Goal: Navigation & Orientation: Find specific page/section

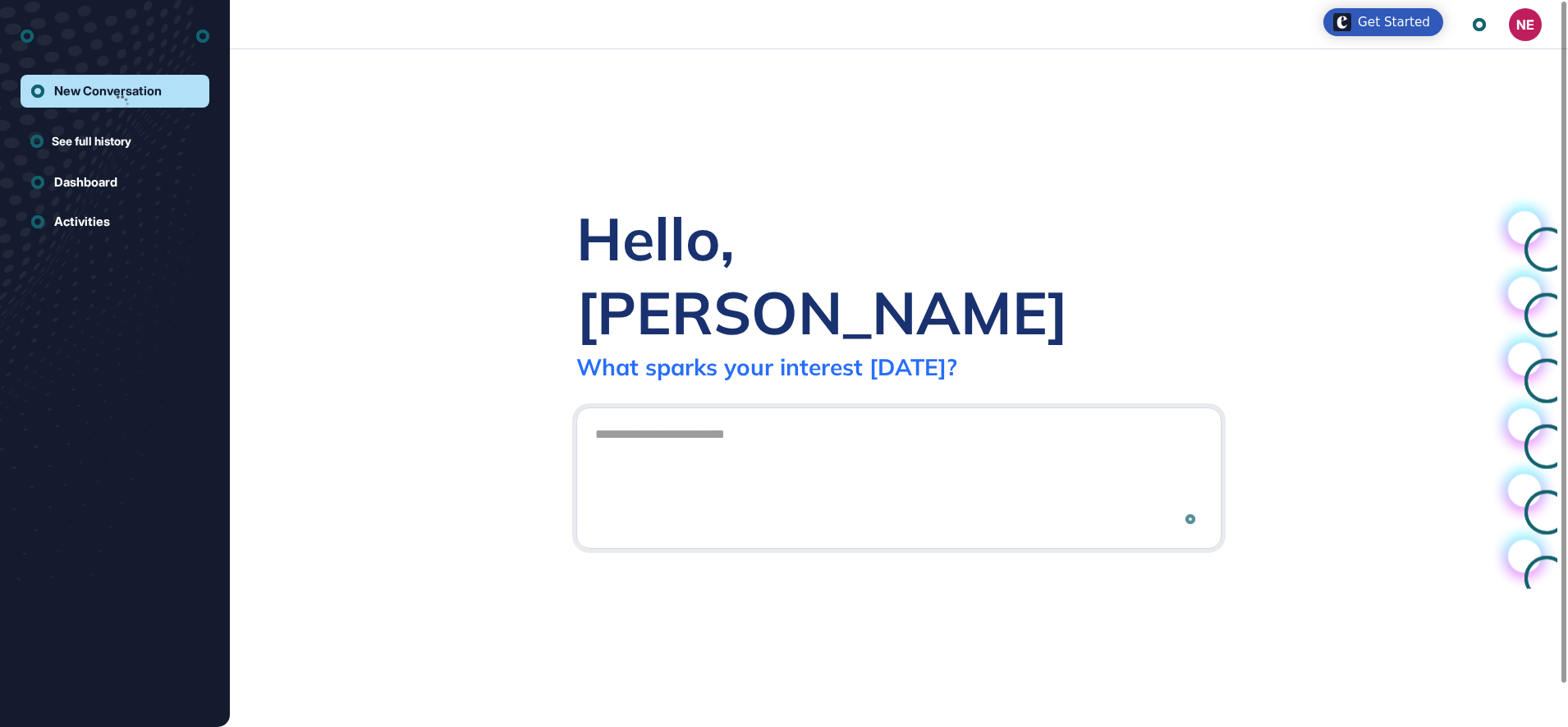
scroll to position [1, 1]
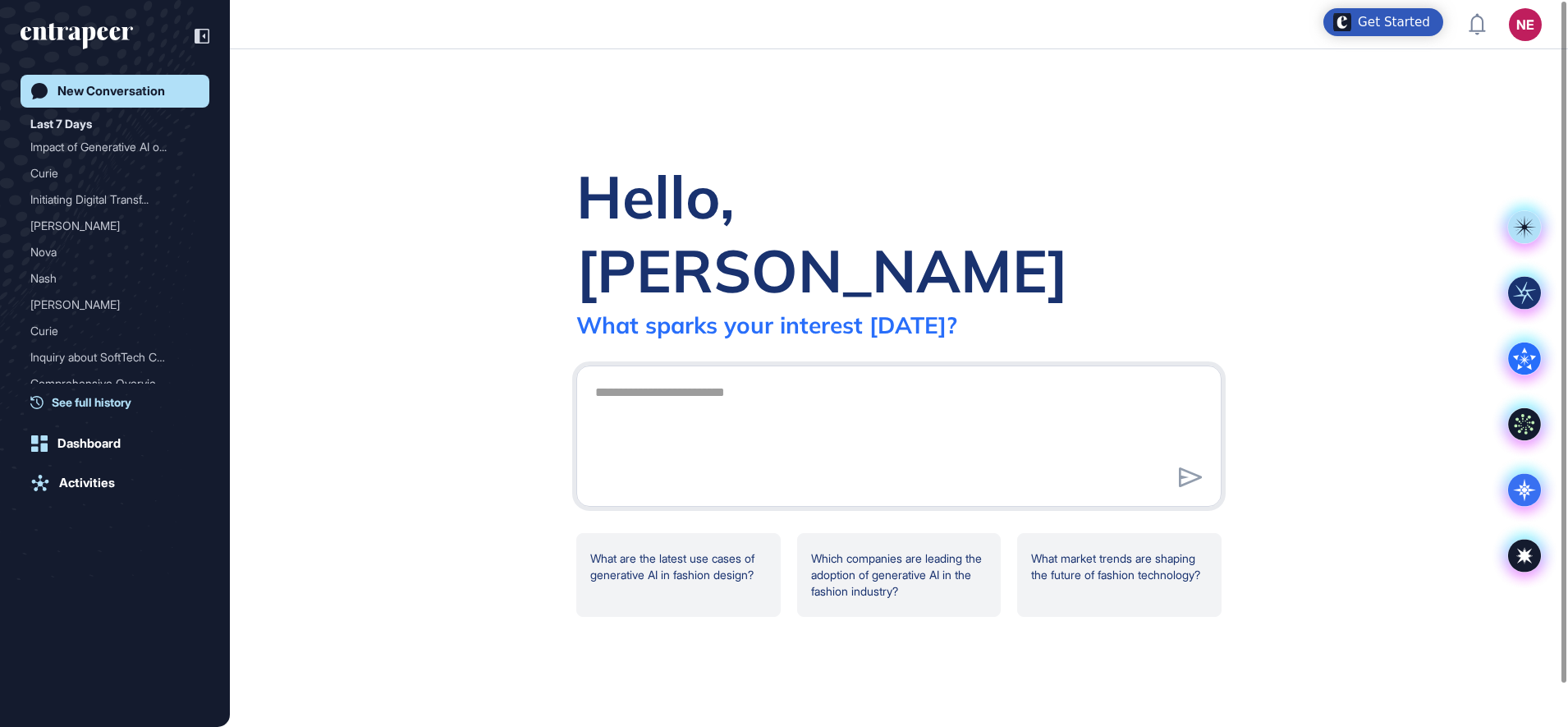
click at [122, 396] on span "See full history" at bounding box center [91, 402] width 80 height 17
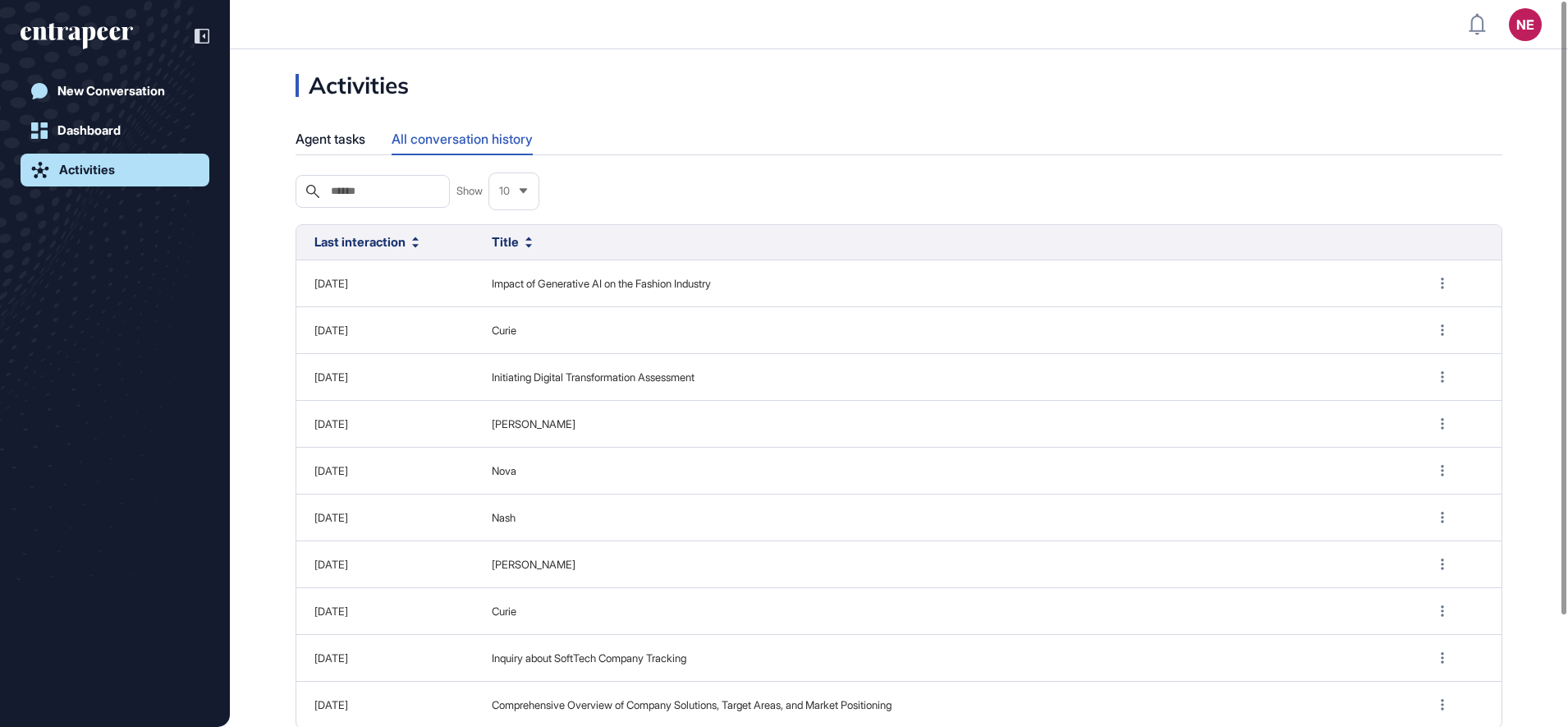
click at [105, 31] on icon "entrapeer-logo" at bounding box center [76, 36] width 112 height 27
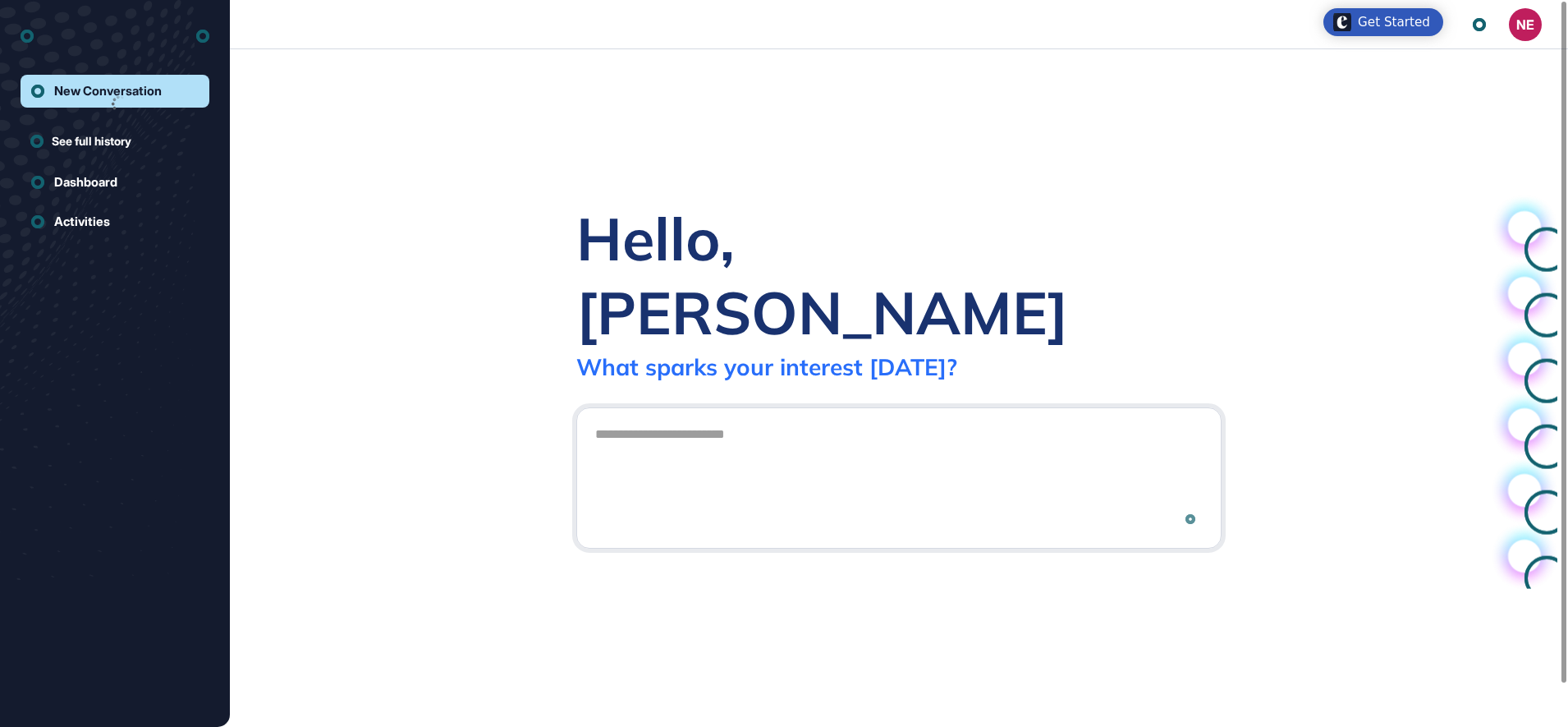
scroll to position [1, 1]
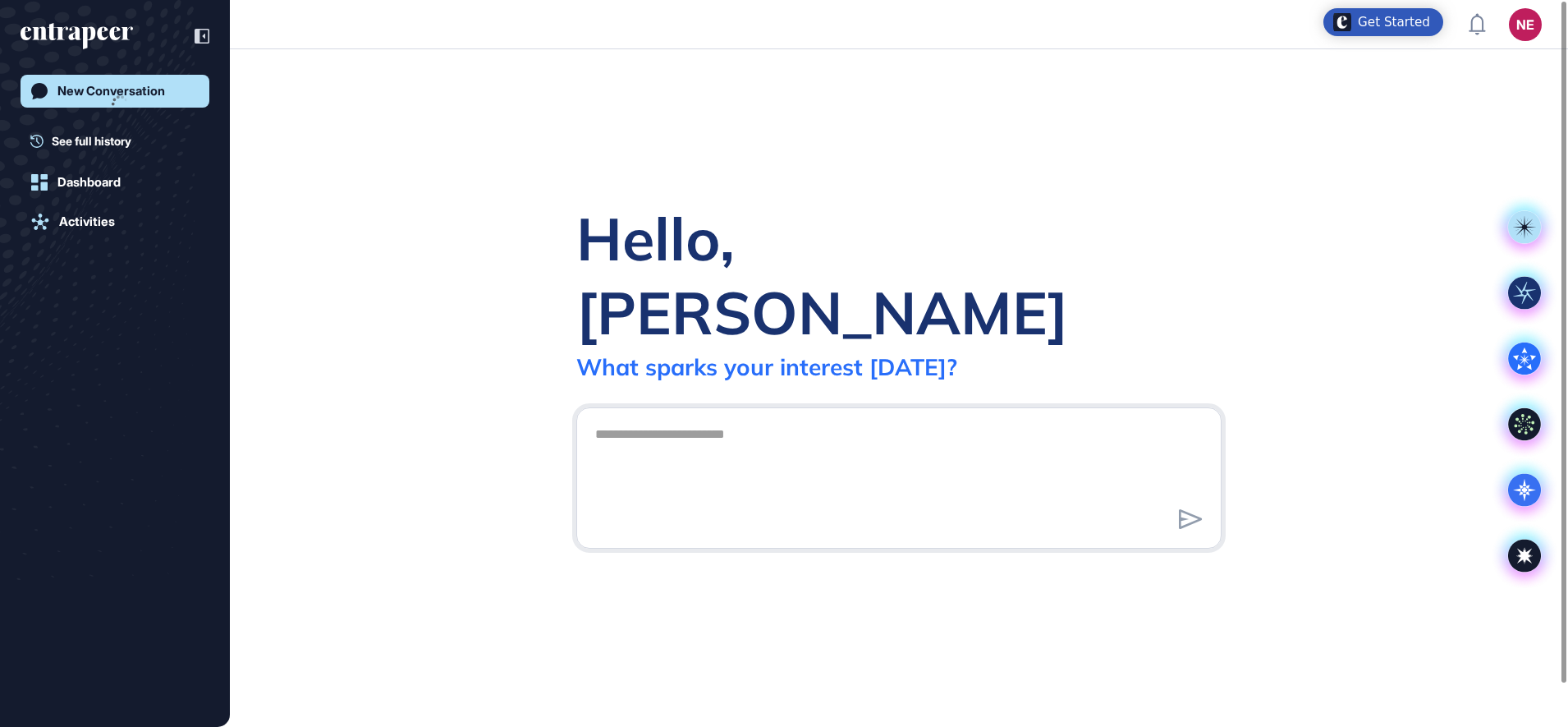
scroll to position [1, 1]
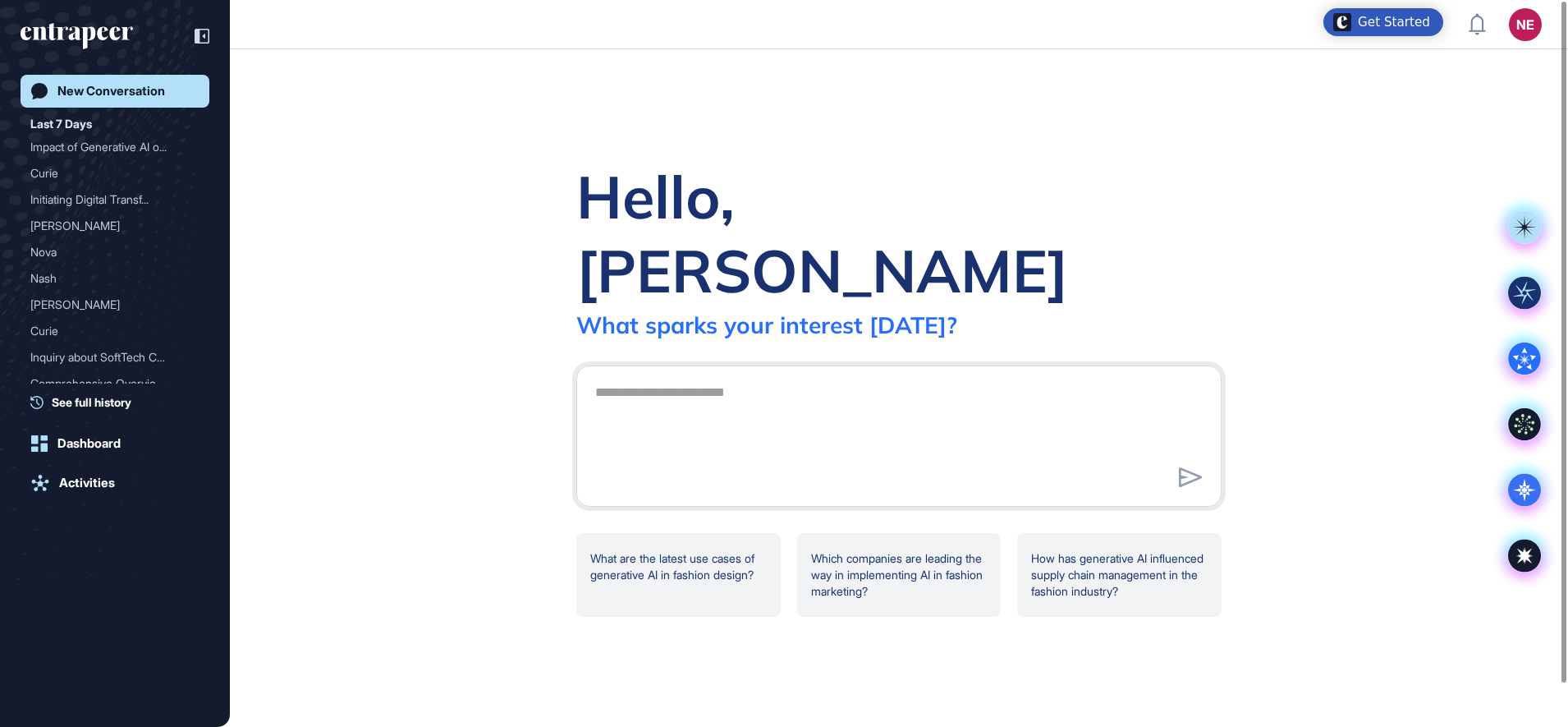
click at [1196, 228] on div "Hello, Nacie What sparks your interest today?" at bounding box center [899, 248] width 646 height 179
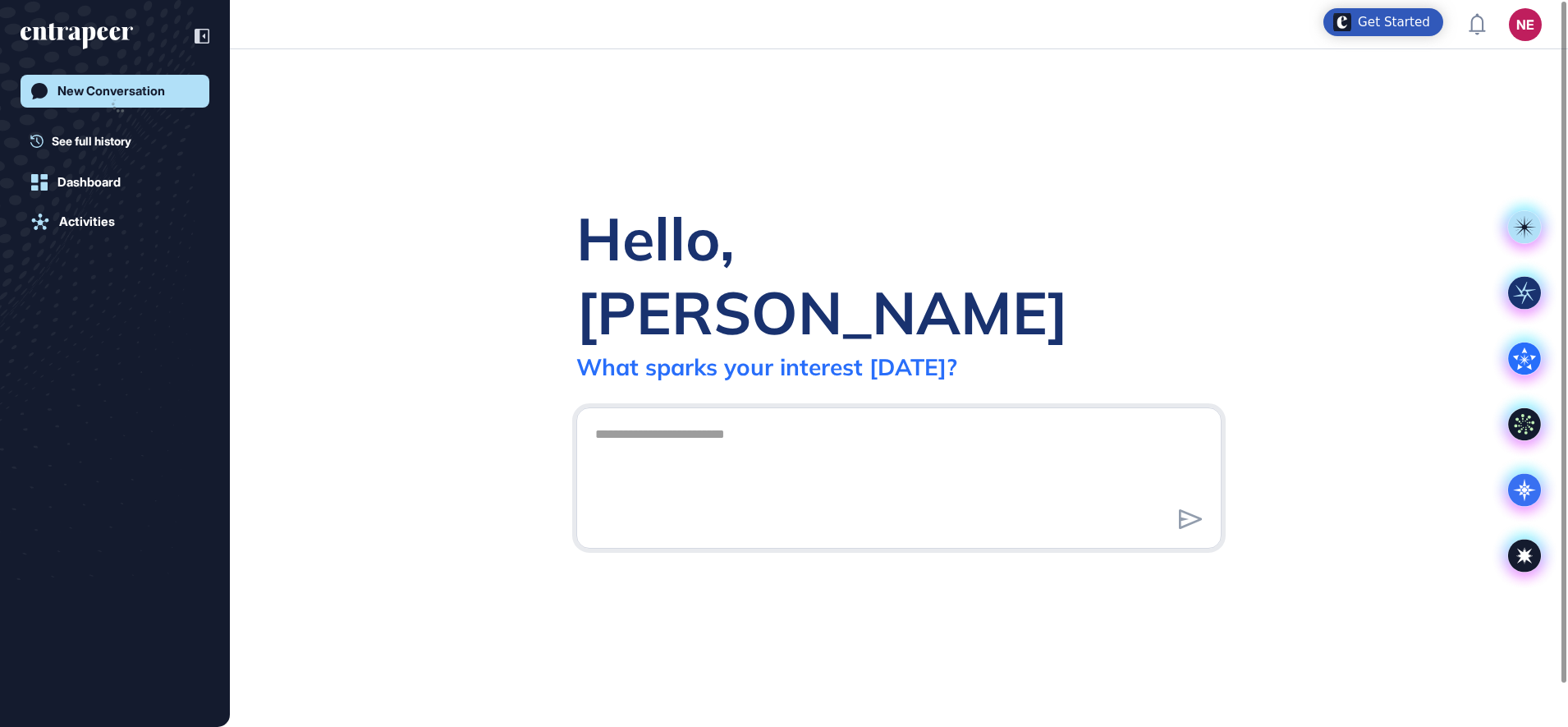
scroll to position [1, 1]
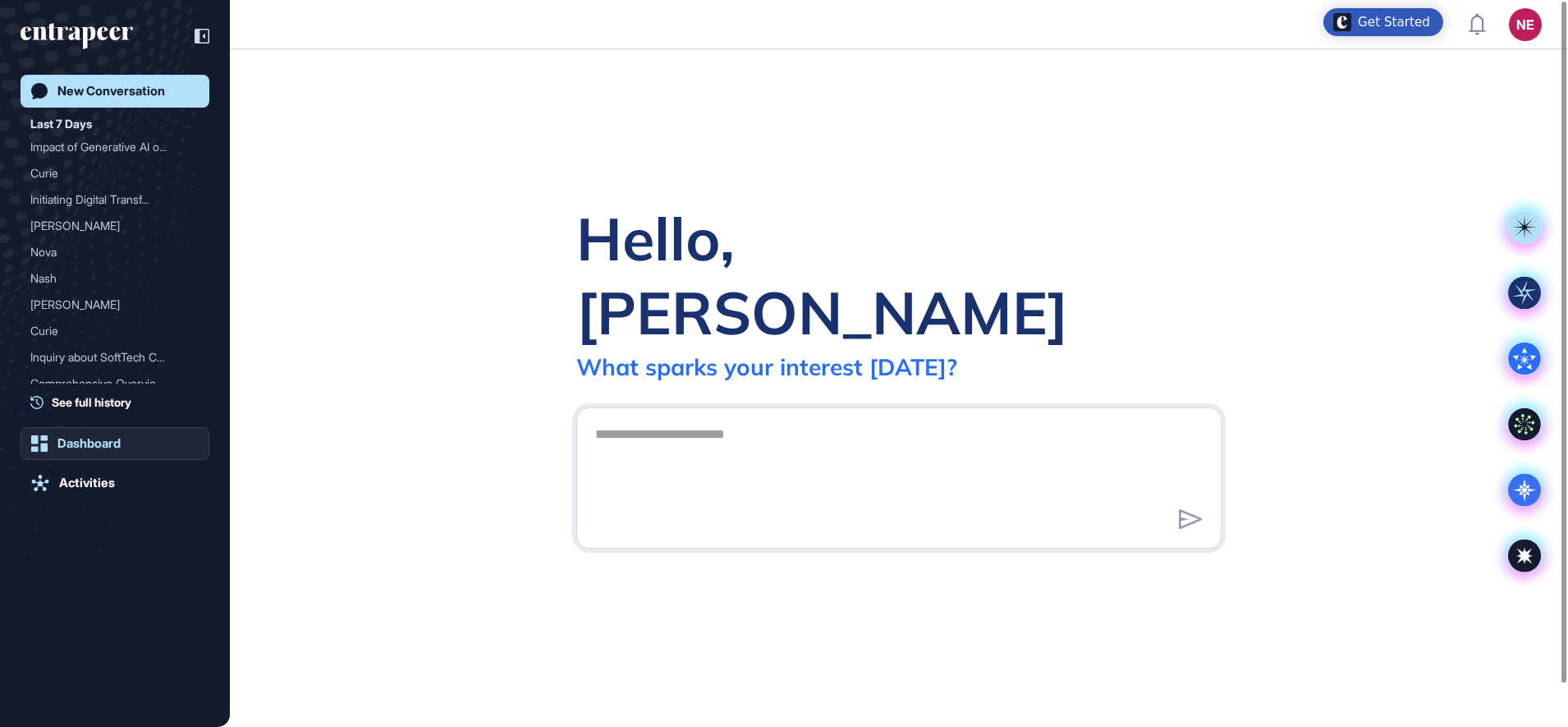
click at [106, 446] on div "Dashboard" at bounding box center [88, 444] width 63 height 15
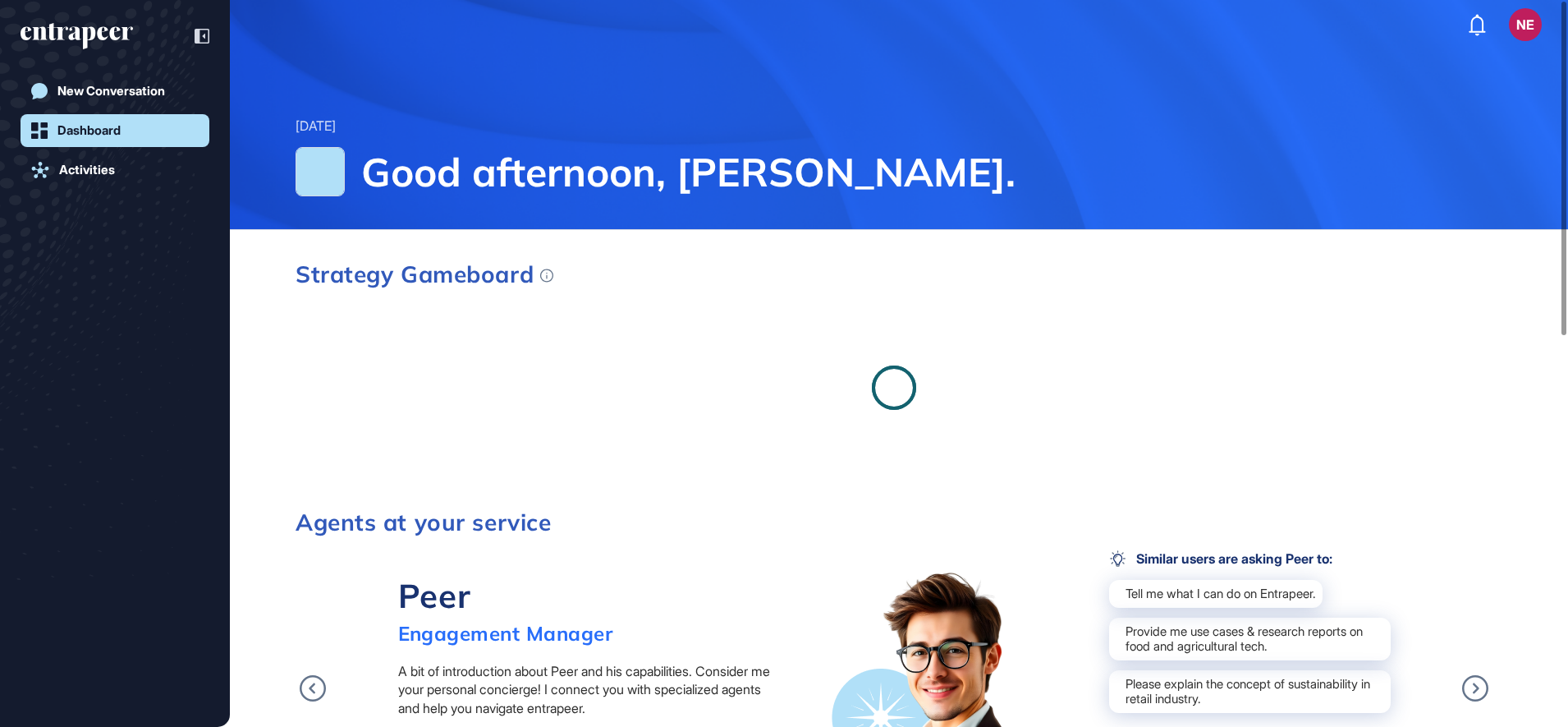
scroll to position [1, 1]
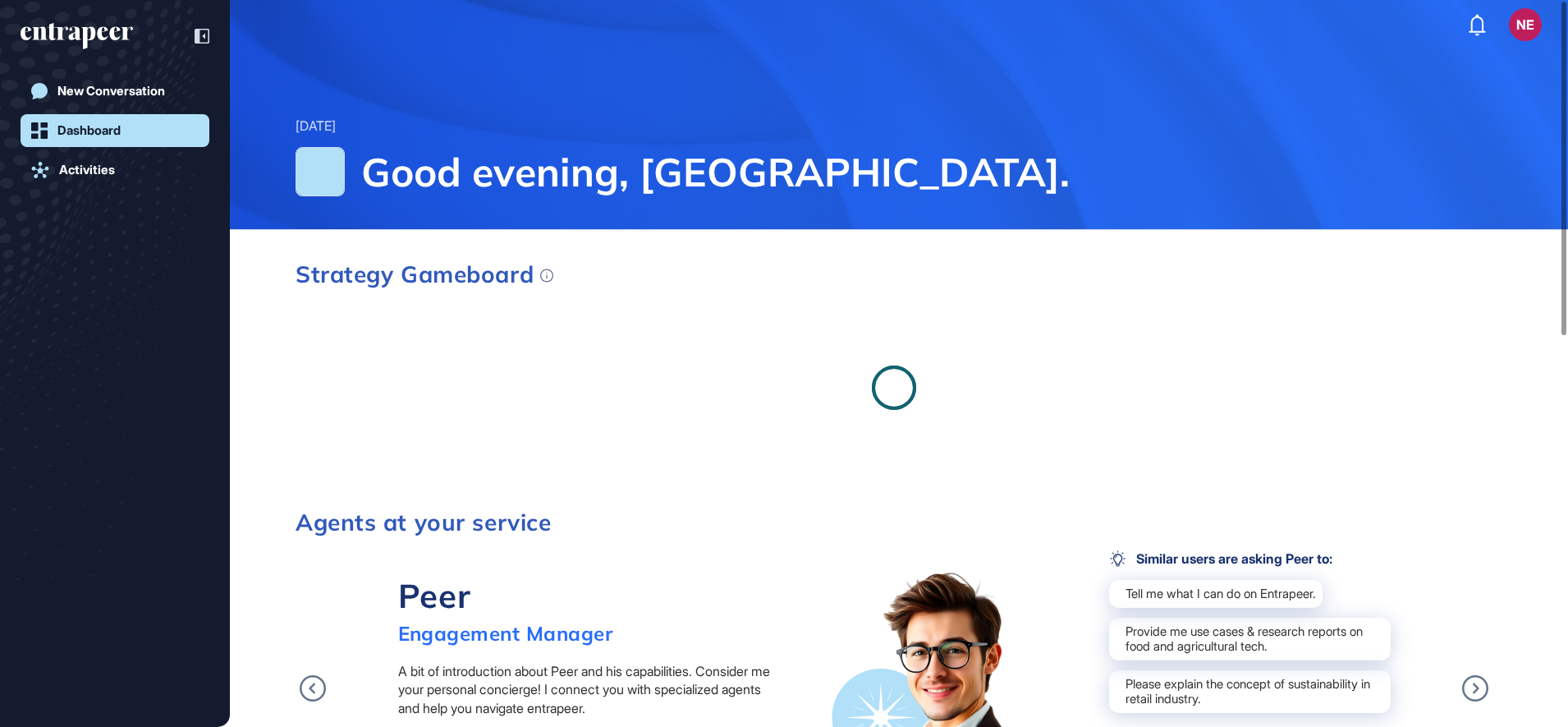
scroll to position [1, 1]
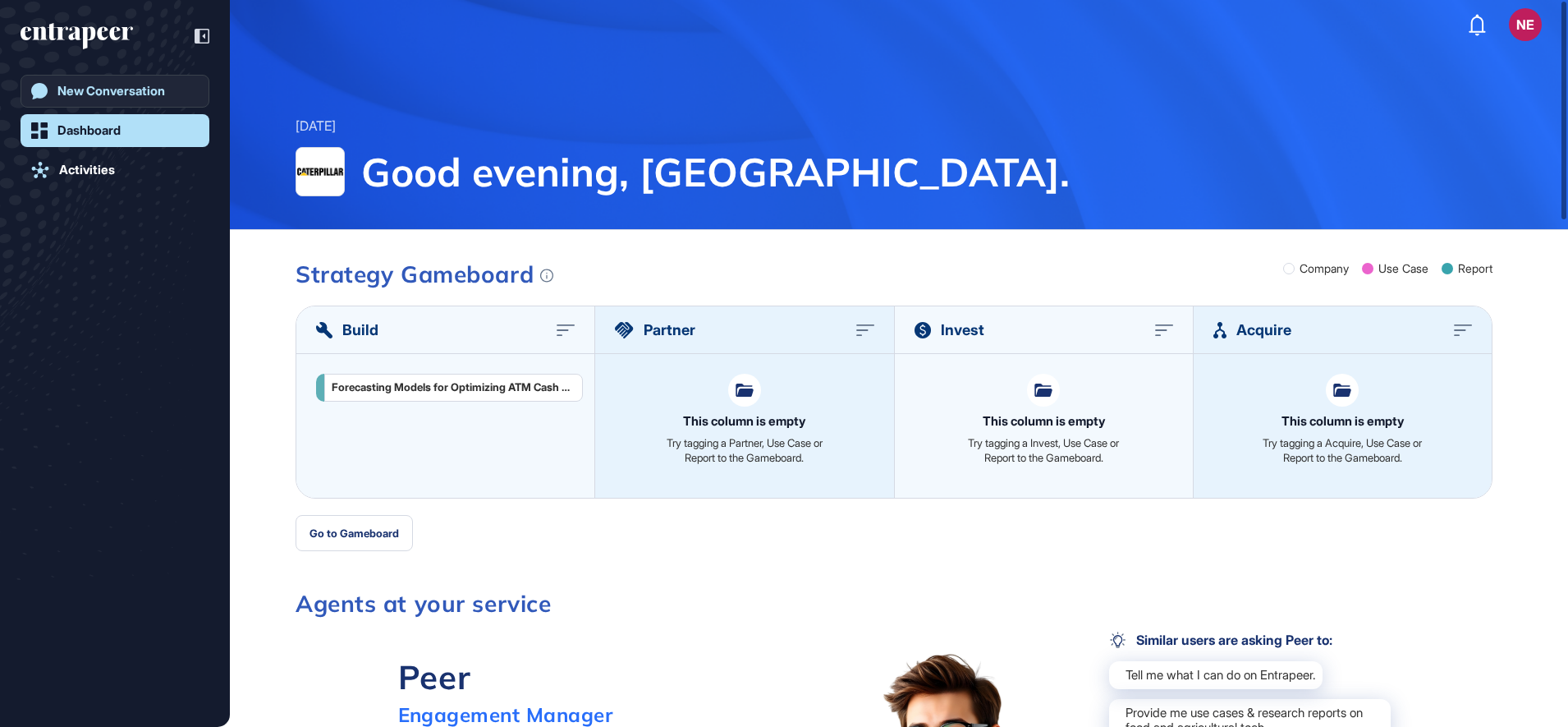
click at [126, 85] on div "New Conversation" at bounding box center [110, 91] width 108 height 15
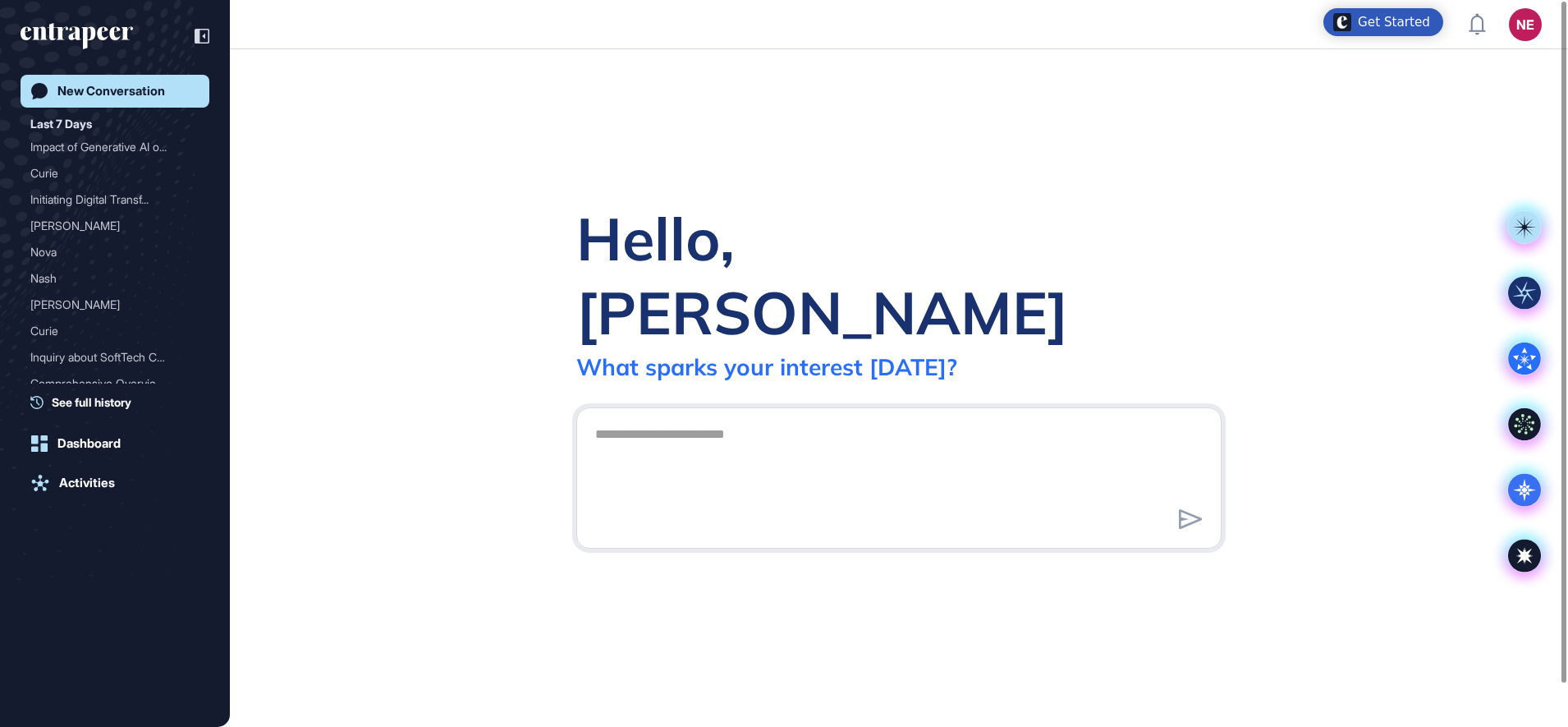
click at [97, 454] on link "Dashboard" at bounding box center [114, 444] width 189 height 33
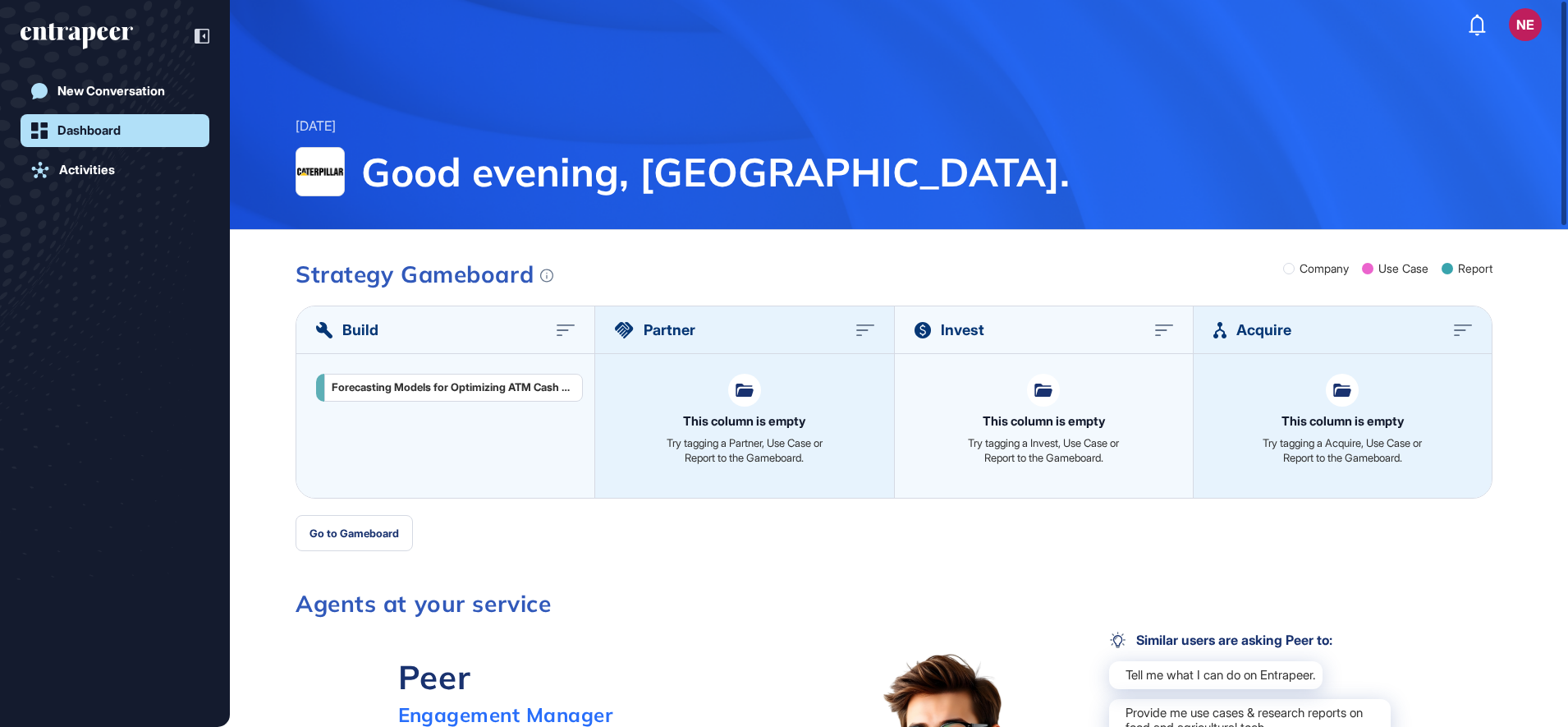
drag, startPoint x: 110, startPoint y: 164, endPoint x: 317, endPoint y: 188, distance: 208.4
click at [110, 165] on div "Activities" at bounding box center [86, 170] width 56 height 15
